Goal: Transaction & Acquisition: Purchase product/service

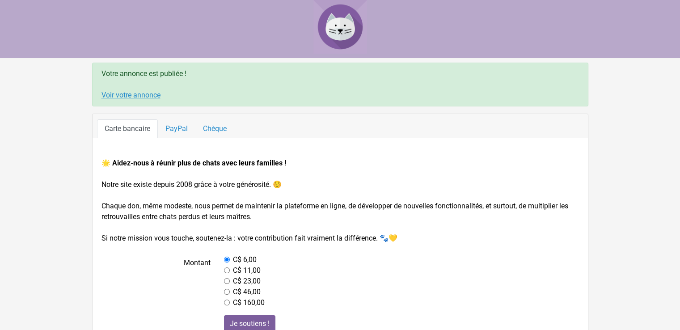
click at [137, 92] on link "Voir votre annonce" at bounding box center [130, 95] width 59 height 8
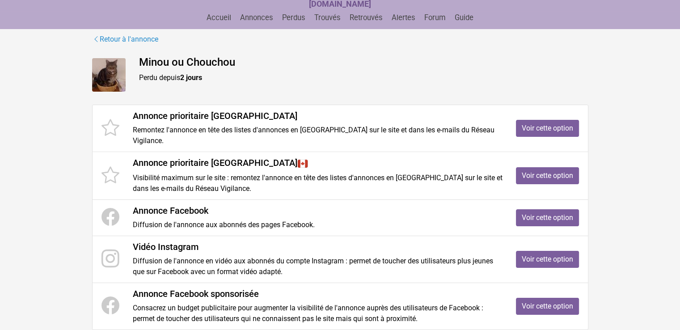
scroll to position [89, 0]
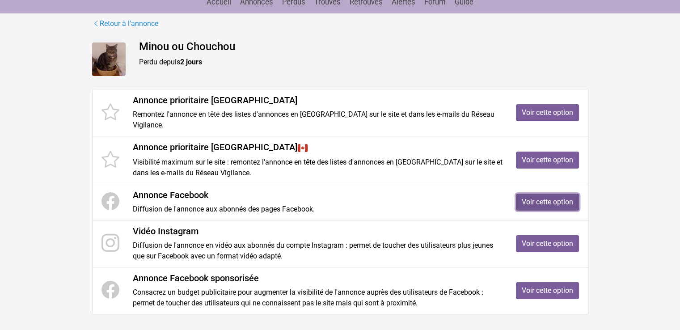
click at [541, 194] on link "Voir cette option" at bounding box center [547, 202] width 63 height 17
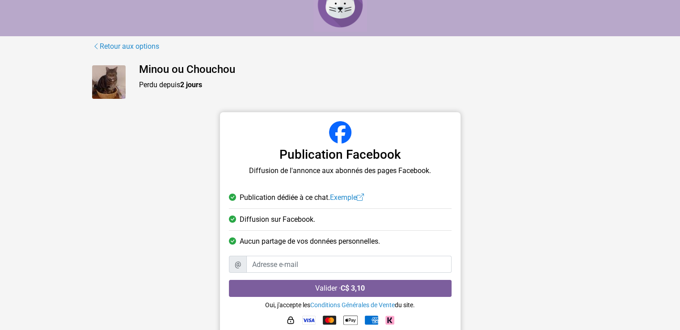
scroll to position [32, 0]
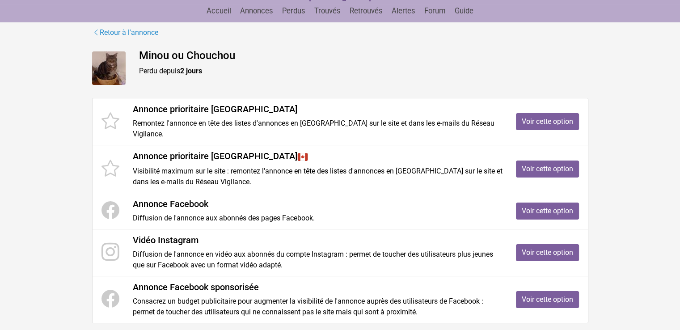
scroll to position [89, 0]
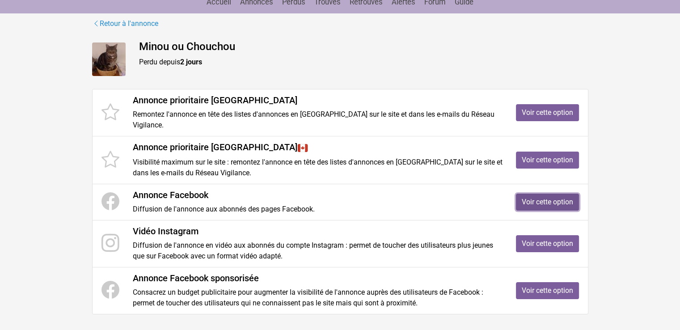
click at [535, 194] on link "Voir cette option" at bounding box center [547, 202] width 63 height 17
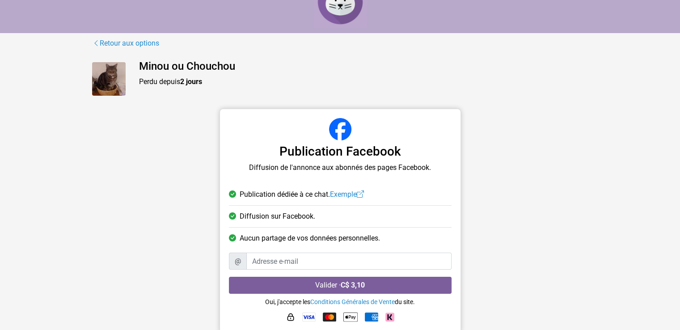
scroll to position [32, 0]
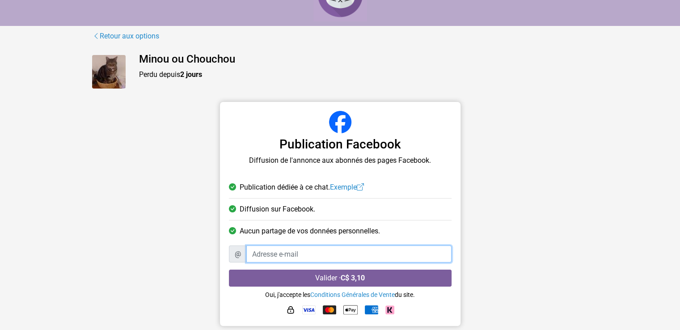
click at [282, 254] on input "Adresse e-mail" at bounding box center [348, 253] width 205 height 17
type input "riouxboivin1@hotmail.com"
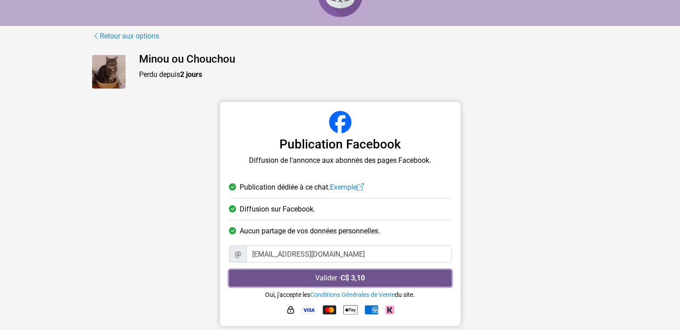
click at [333, 275] on button "Valider · C$ 3,10" at bounding box center [340, 277] width 223 height 17
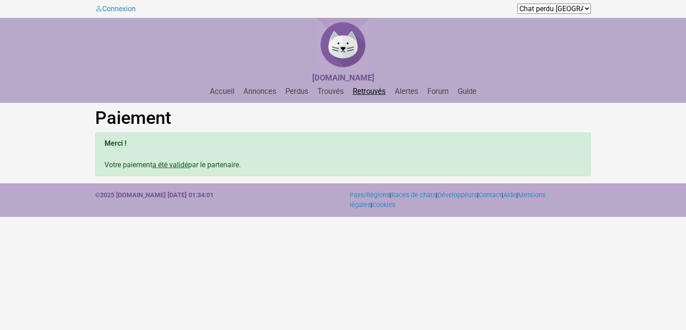
click at [374, 88] on link "Retrouvés" at bounding box center [369, 91] width 40 height 8
click at [256, 90] on link "Annonces" at bounding box center [260, 91] width 40 height 8
